Goal: Task Accomplishment & Management: Manage account settings

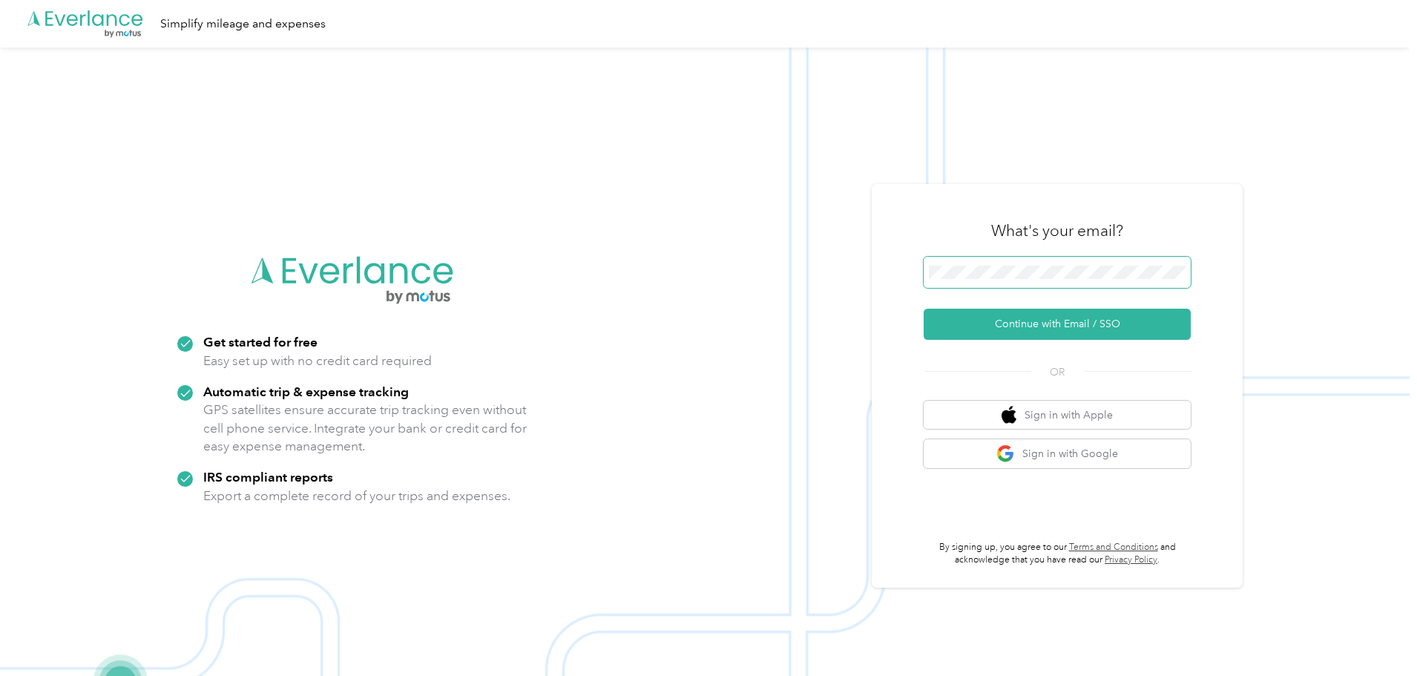
click at [1053, 279] on span at bounding box center [1057, 272] width 267 height 31
click at [1091, 317] on button "Continue with Email / SSO" at bounding box center [1057, 324] width 267 height 31
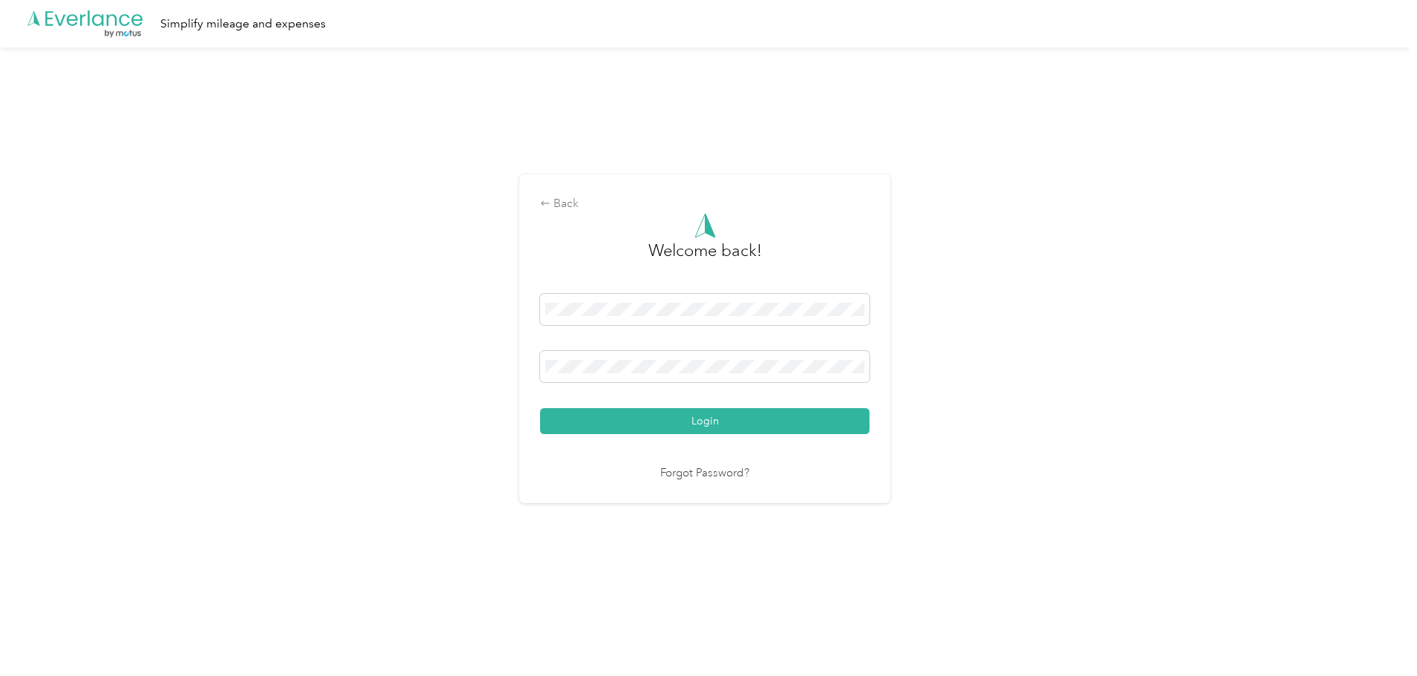
click at [540, 408] on button "Login" at bounding box center [704, 421] width 329 height 26
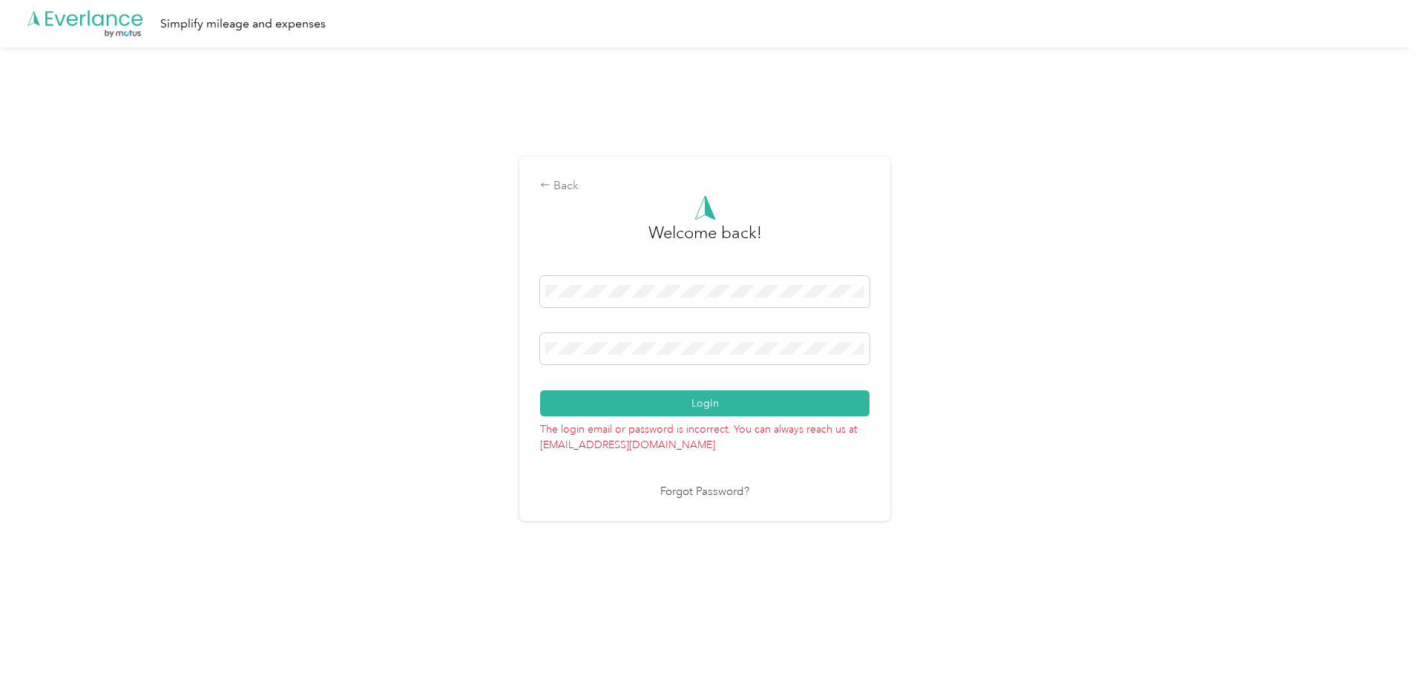
click at [540, 390] on button "Login" at bounding box center [704, 403] width 329 height 26
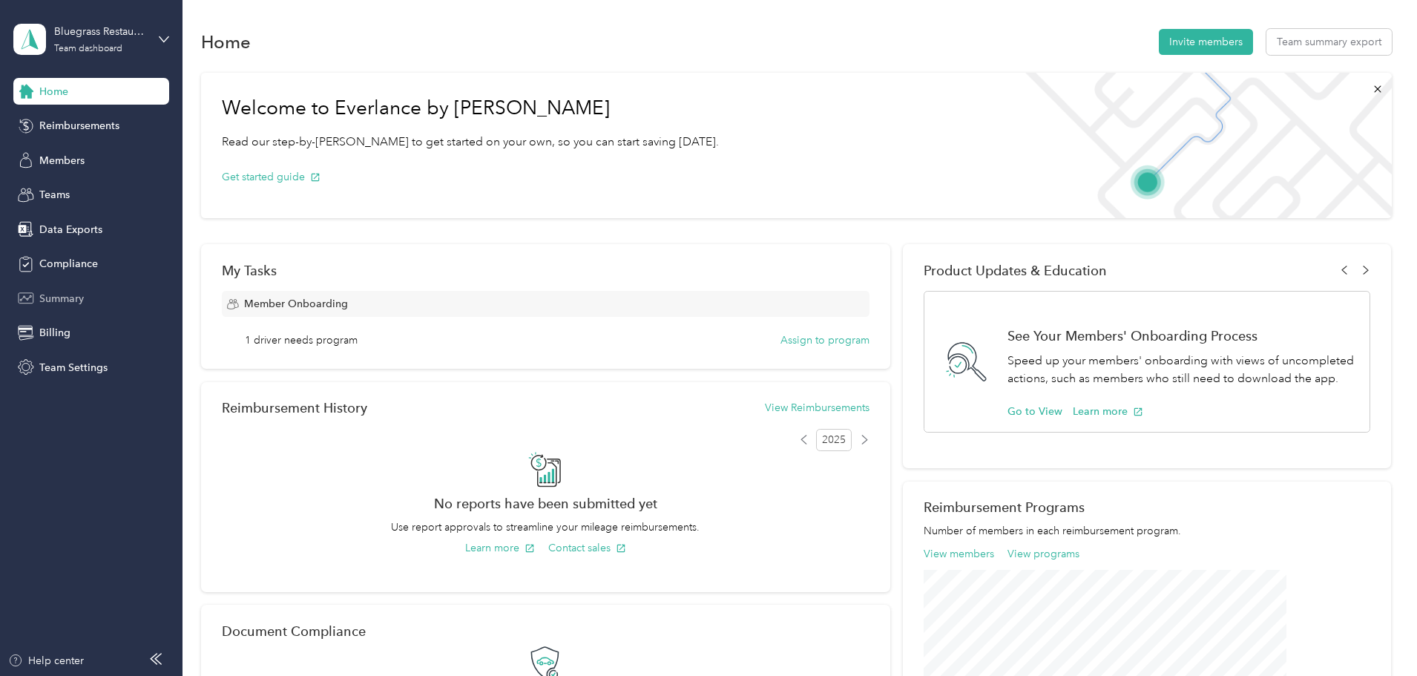
click at [66, 309] on div "Summary" at bounding box center [91, 298] width 156 height 27
